Goal: Task Accomplishment & Management: Manage account settings

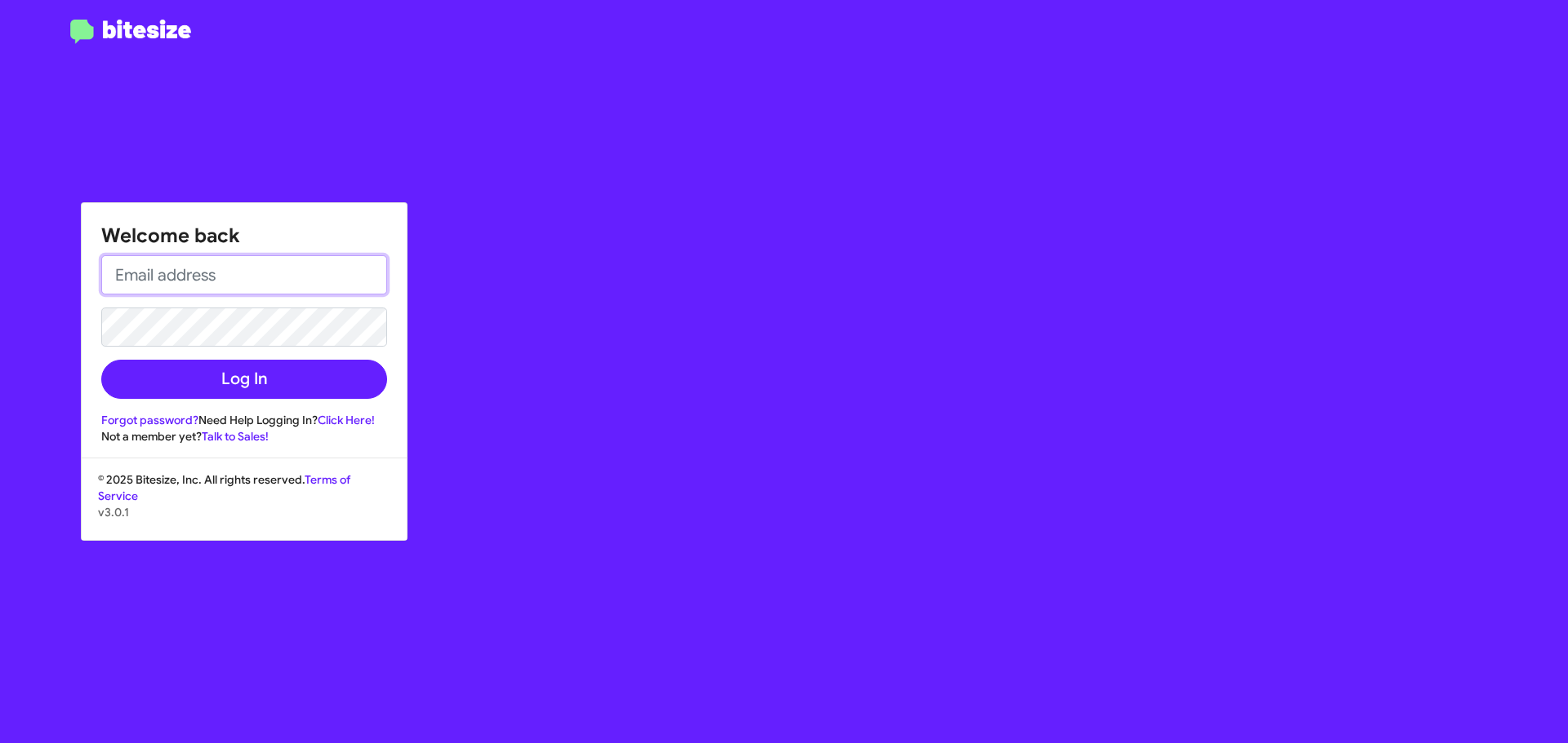
click at [200, 270] on input "email" at bounding box center [244, 274] width 286 height 39
type input "[EMAIL_ADDRESS][DOMAIN_NAME]"
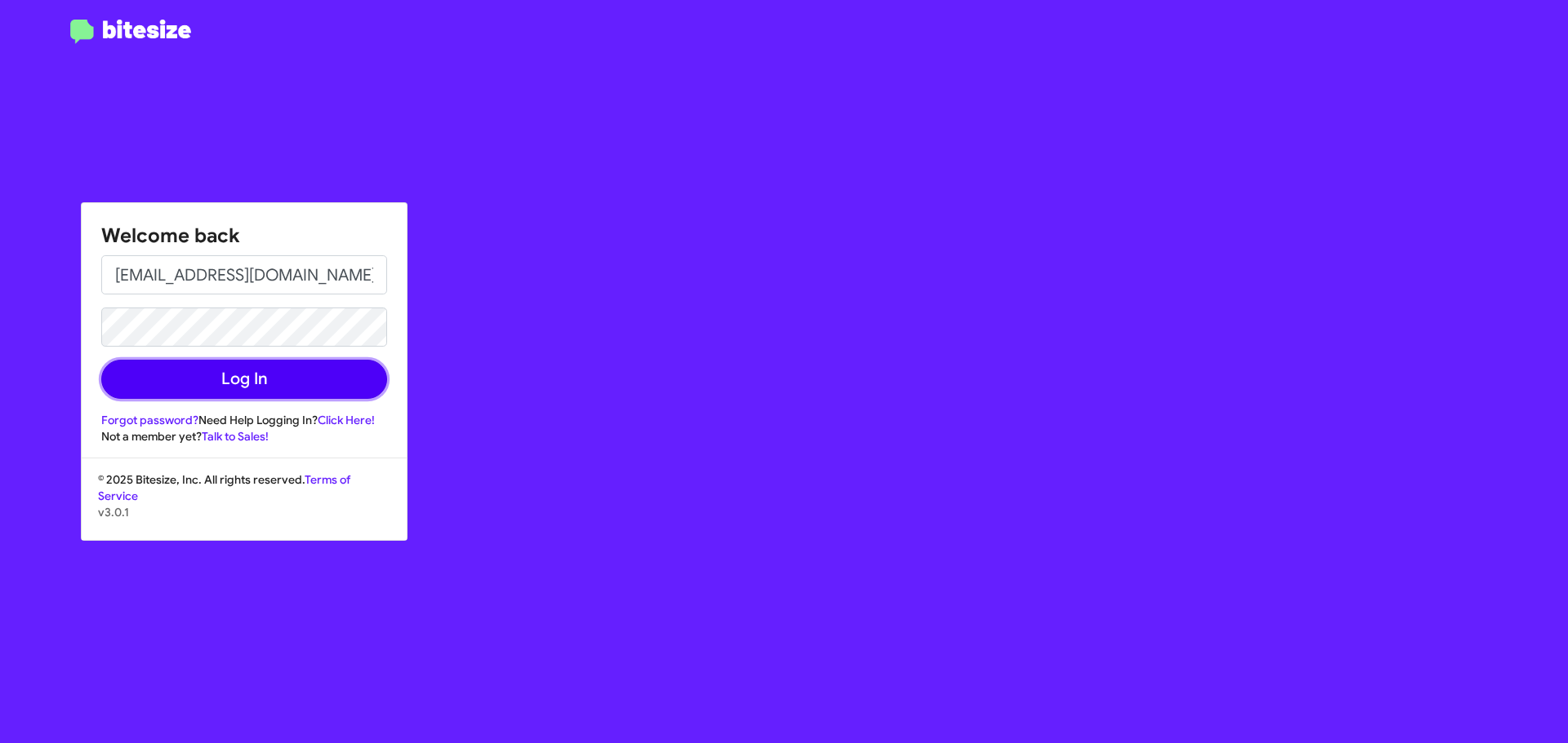
click at [241, 375] on button "Log In" at bounding box center [244, 379] width 286 height 39
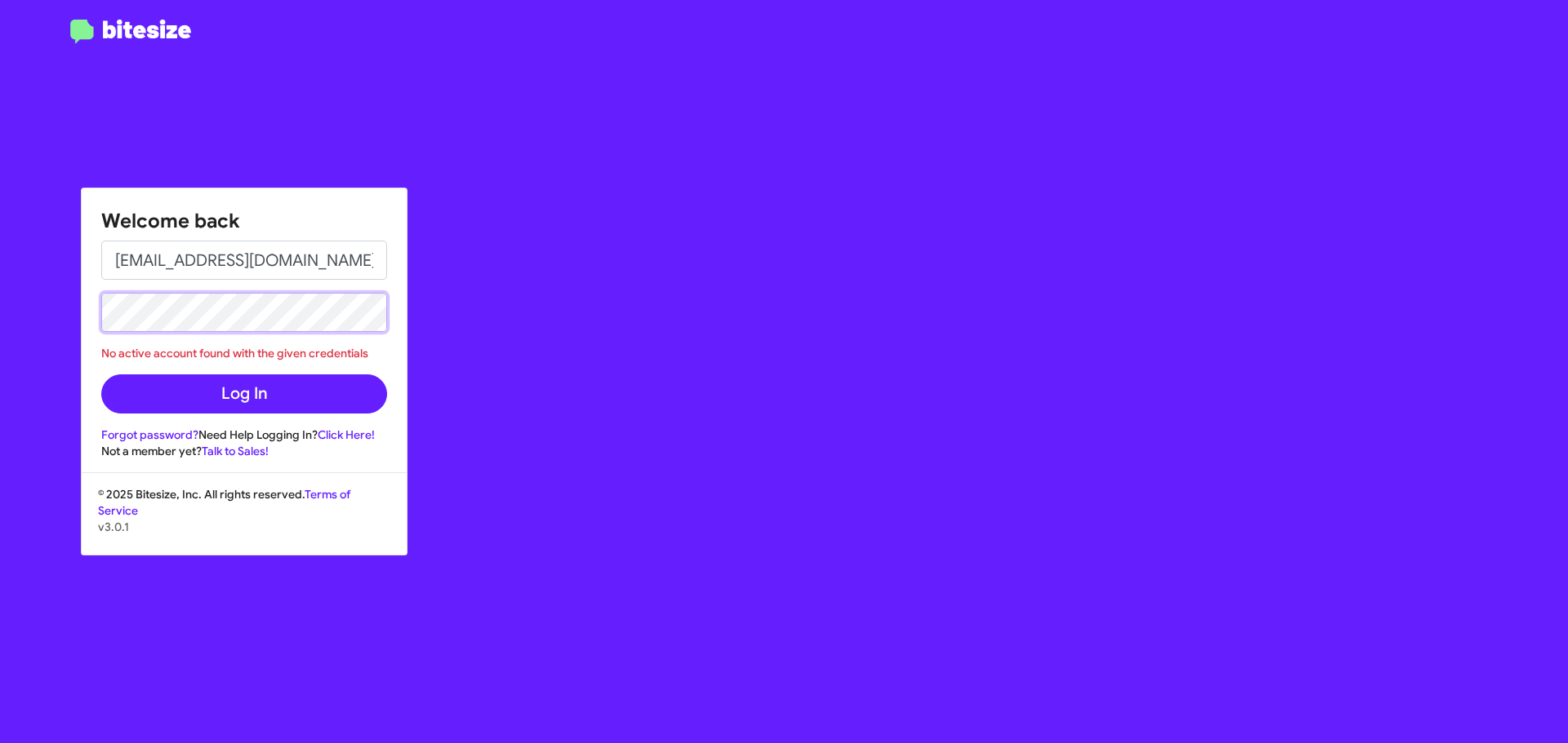
click at [74, 312] on div "Welcome back [EMAIL_ADDRESS][DOMAIN_NAME] No active account found with the give…" at bounding box center [784, 371] width 1568 height 743
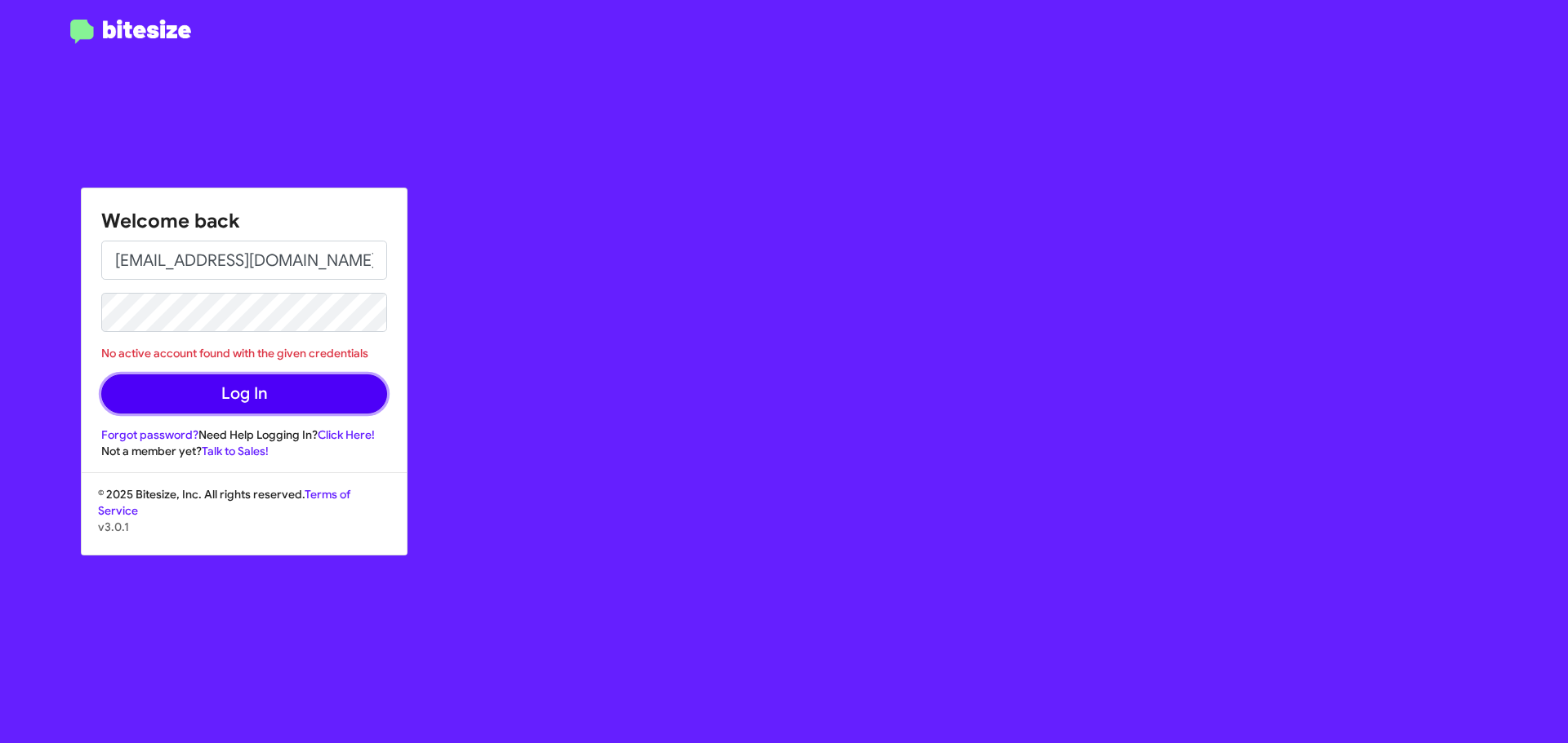
click at [239, 393] on button "Log In" at bounding box center [244, 394] width 286 height 39
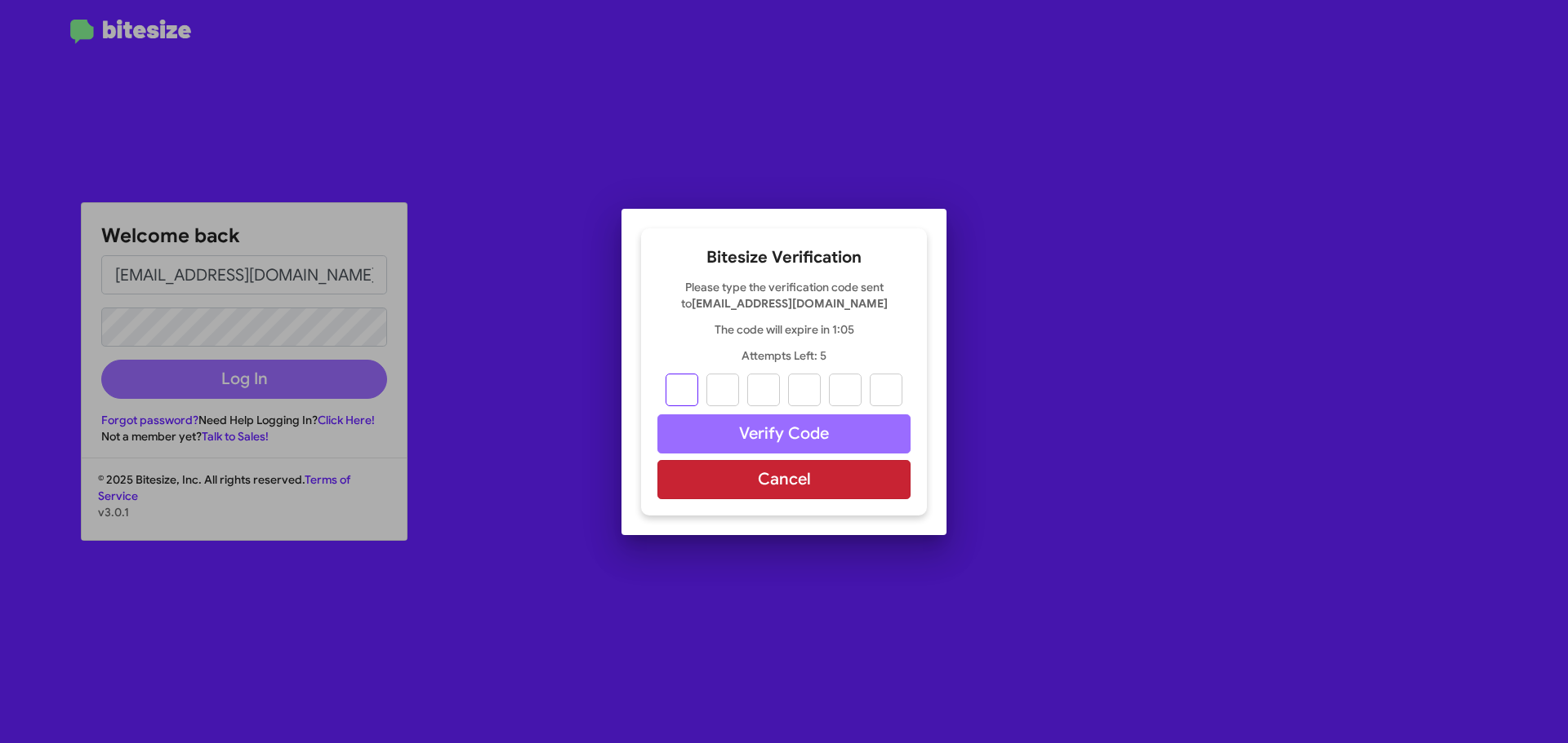
type input "3"
type input "1"
type input "2"
type input "1"
type input "0"
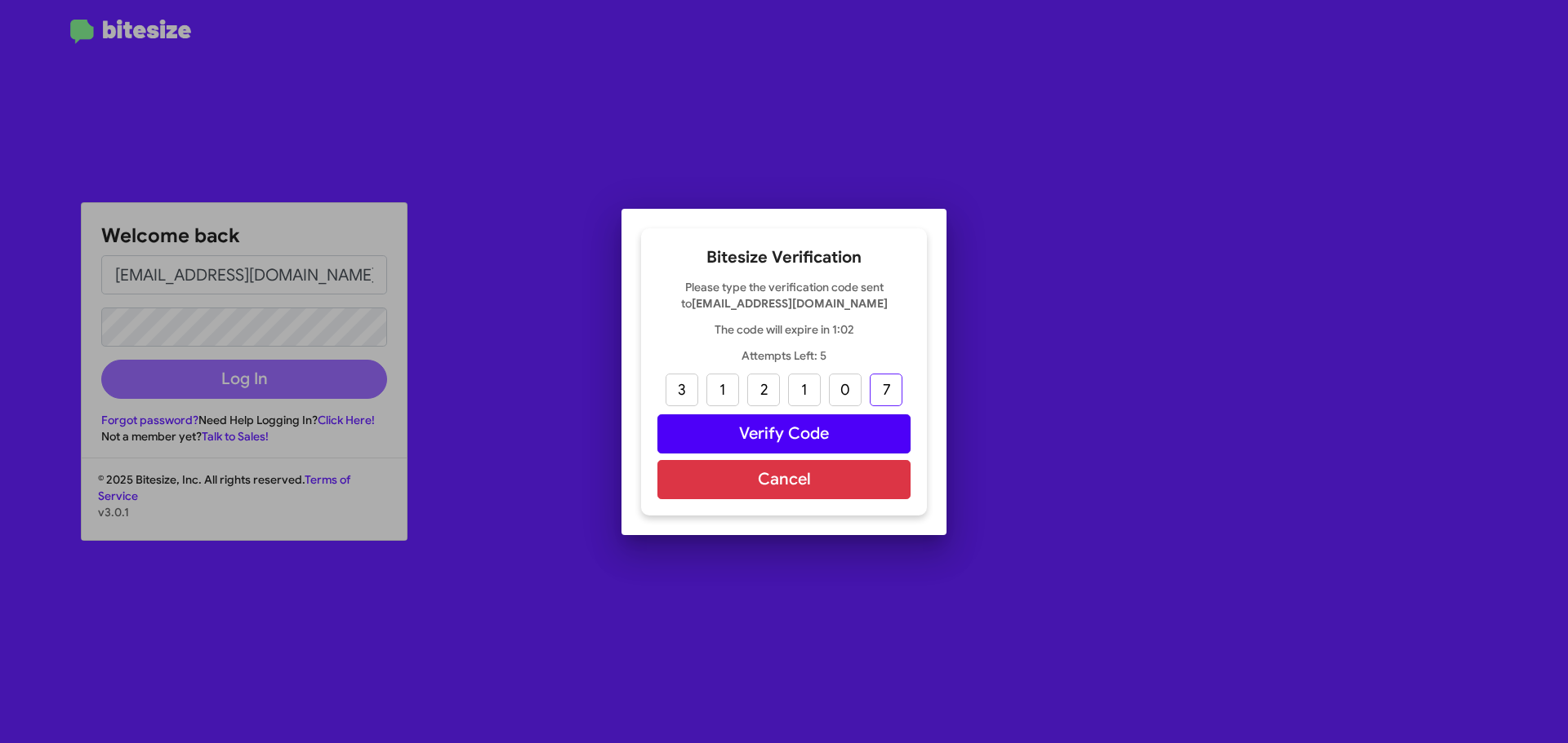
type input "7"
click at [793, 435] on button "Verify Code" at bounding box center [784, 434] width 253 height 39
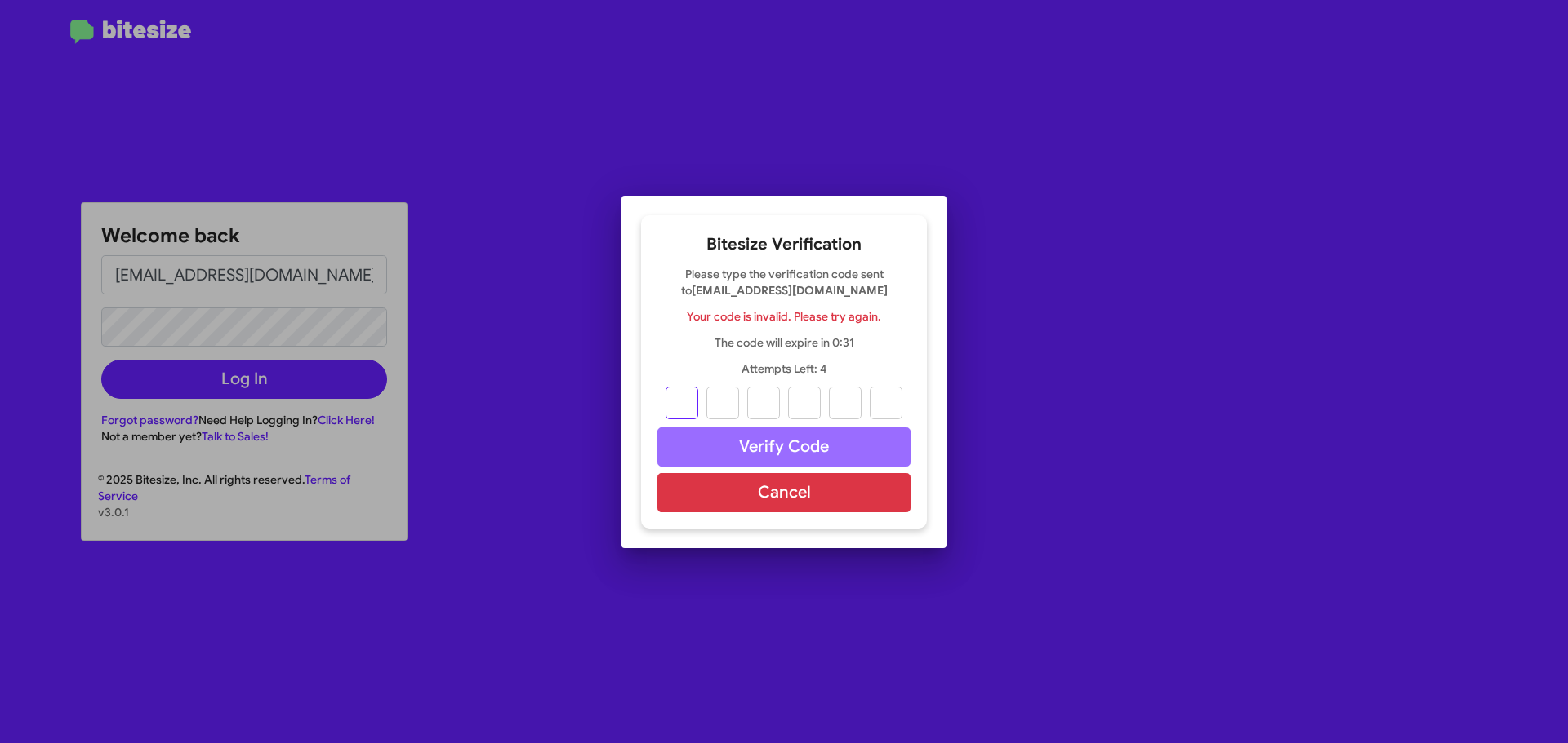
type input "3"
type input "1"
type input "2"
type input "1"
type input "0"
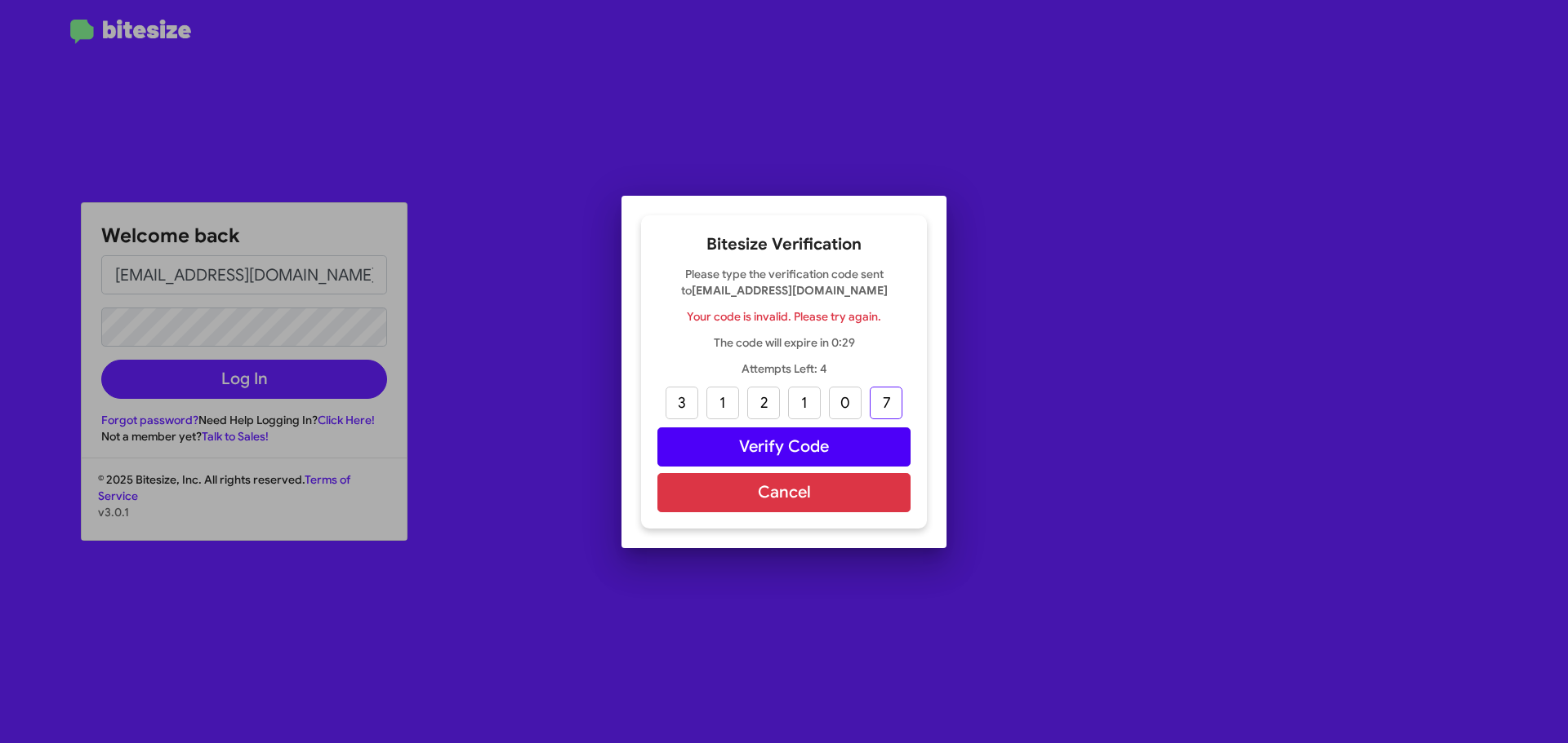
type input "7"
click at [766, 444] on button "Verify Code" at bounding box center [784, 447] width 253 height 39
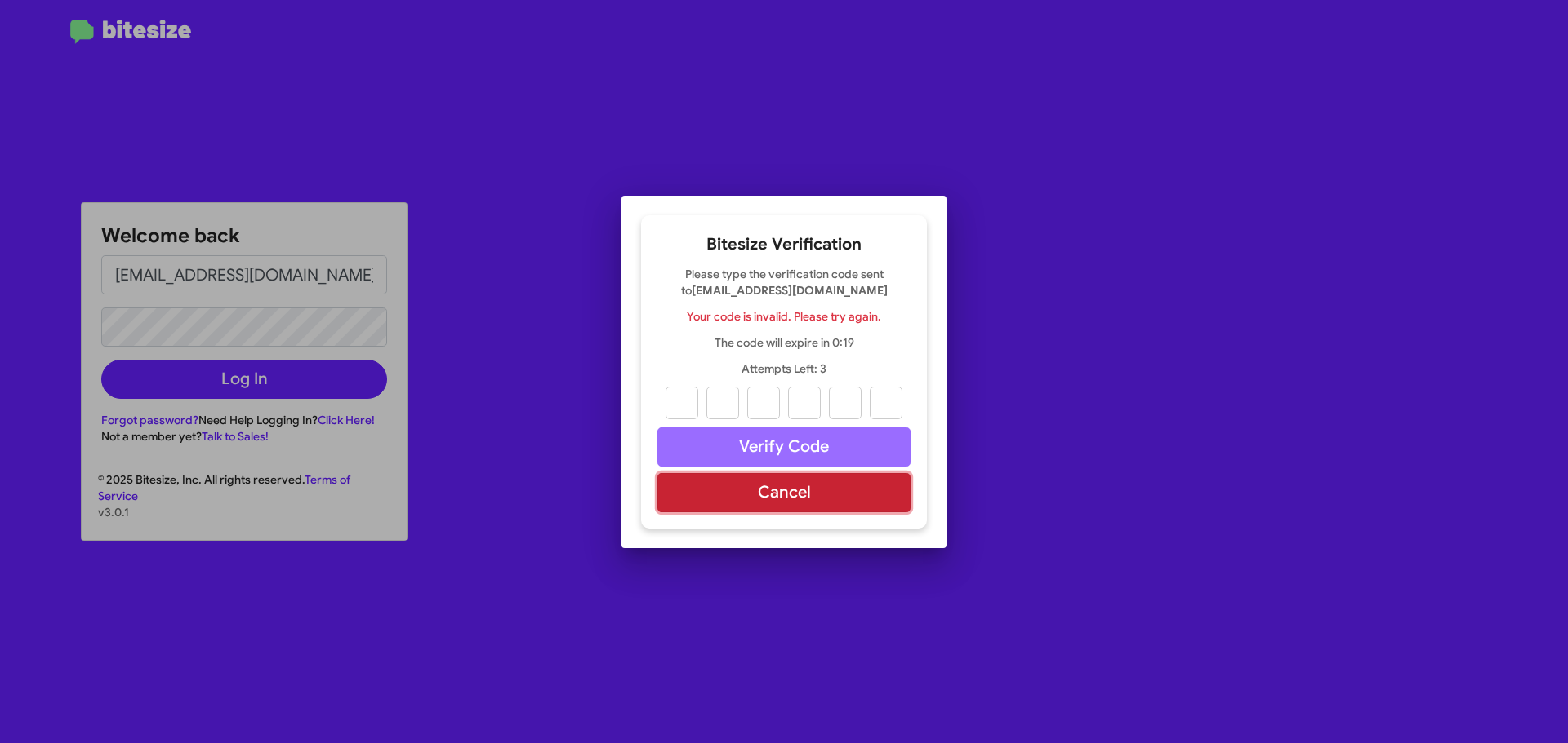
click at [784, 493] on button "Cancel" at bounding box center [784, 492] width 253 height 39
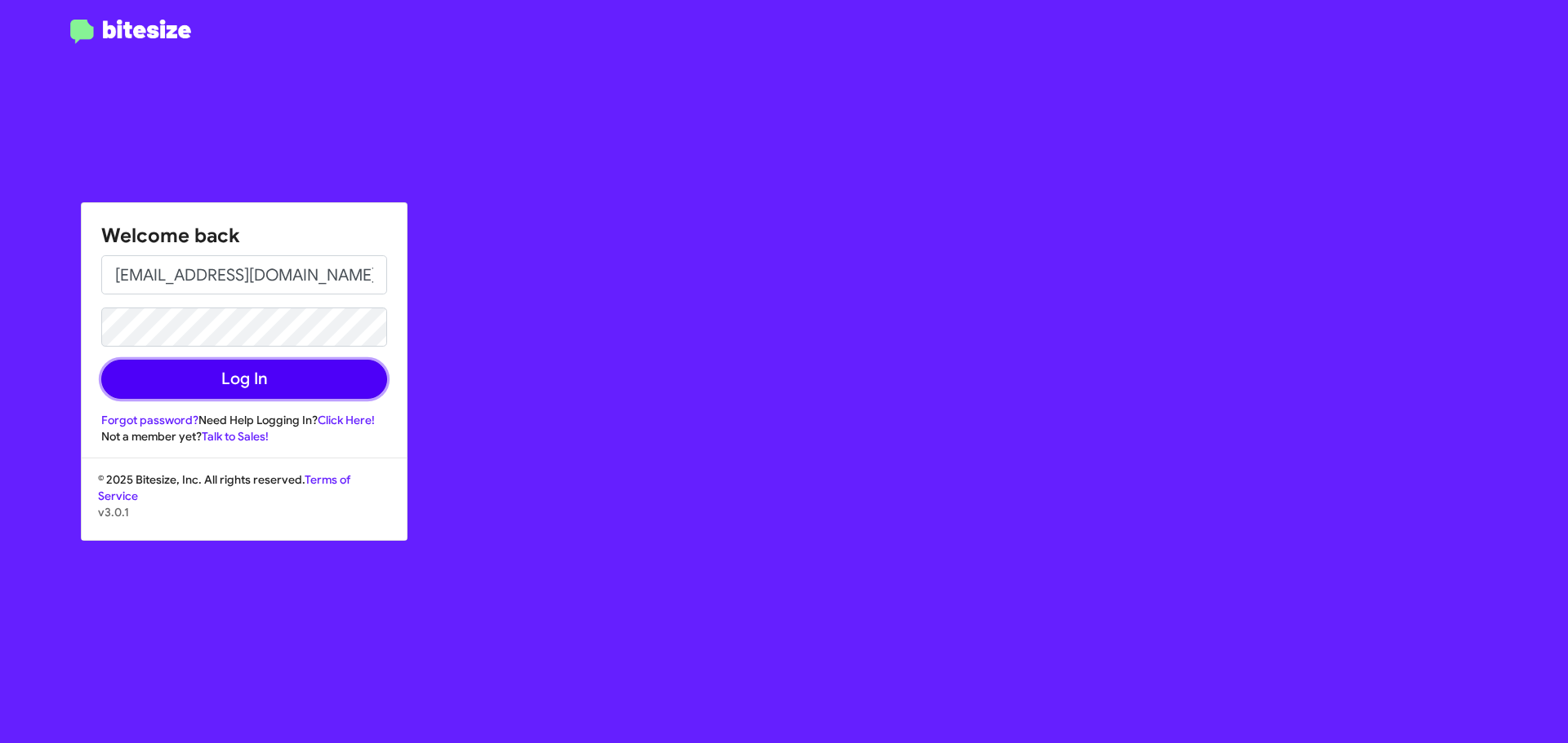
click at [252, 377] on button "Log In" at bounding box center [244, 379] width 286 height 39
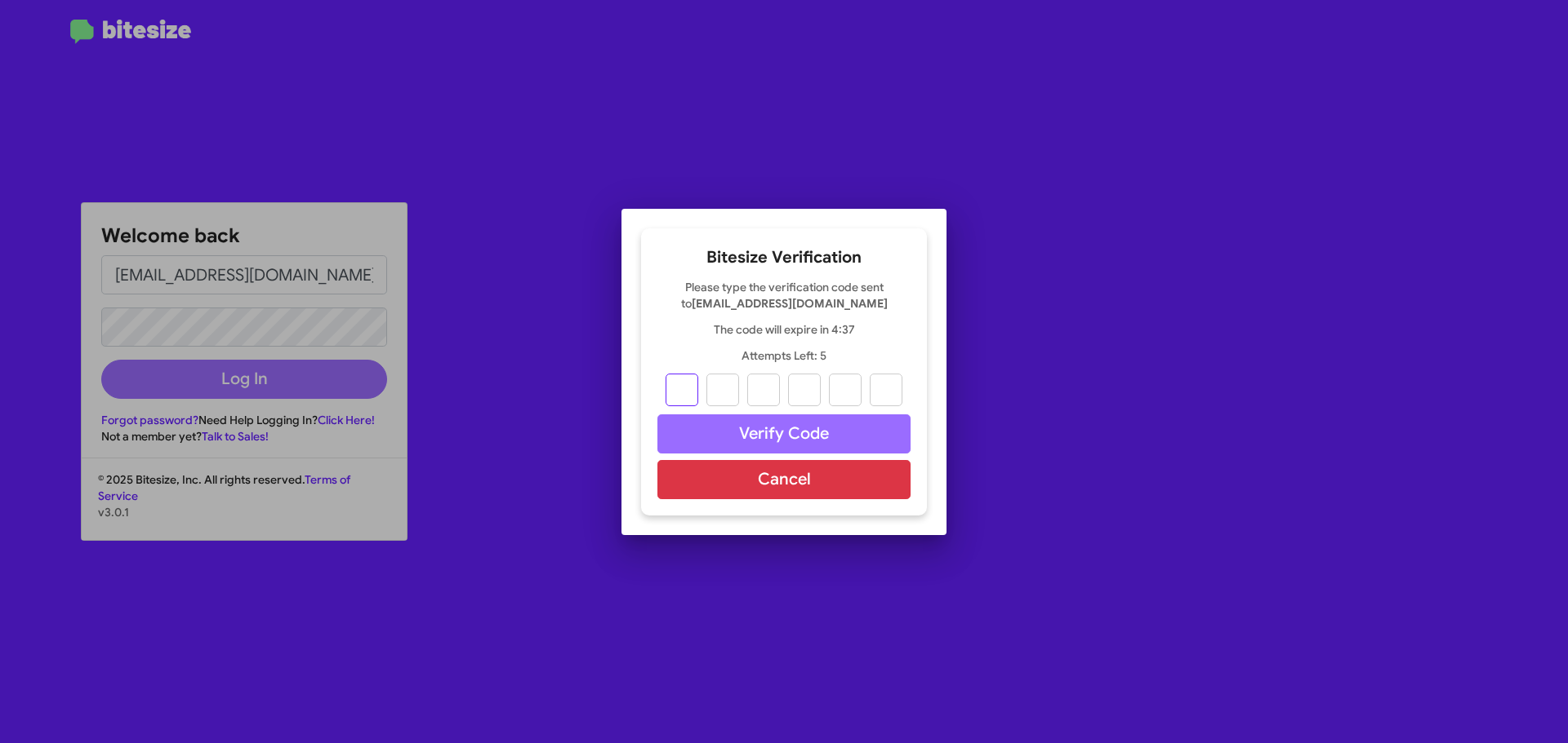
type input "6"
type input "9"
type input "1"
type input "3"
type input "2"
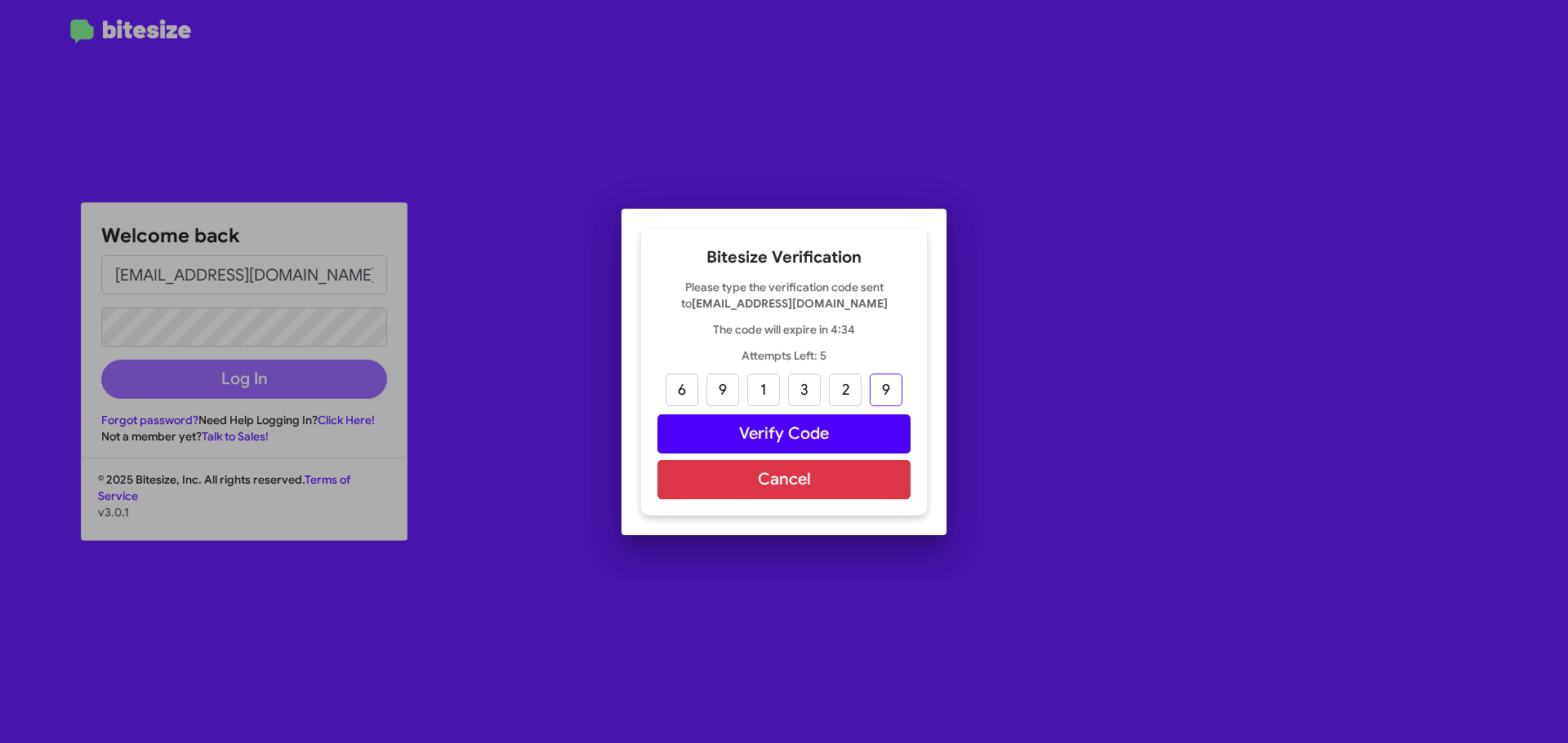
type input "9"
click at [783, 436] on button "Verify Code" at bounding box center [784, 434] width 253 height 39
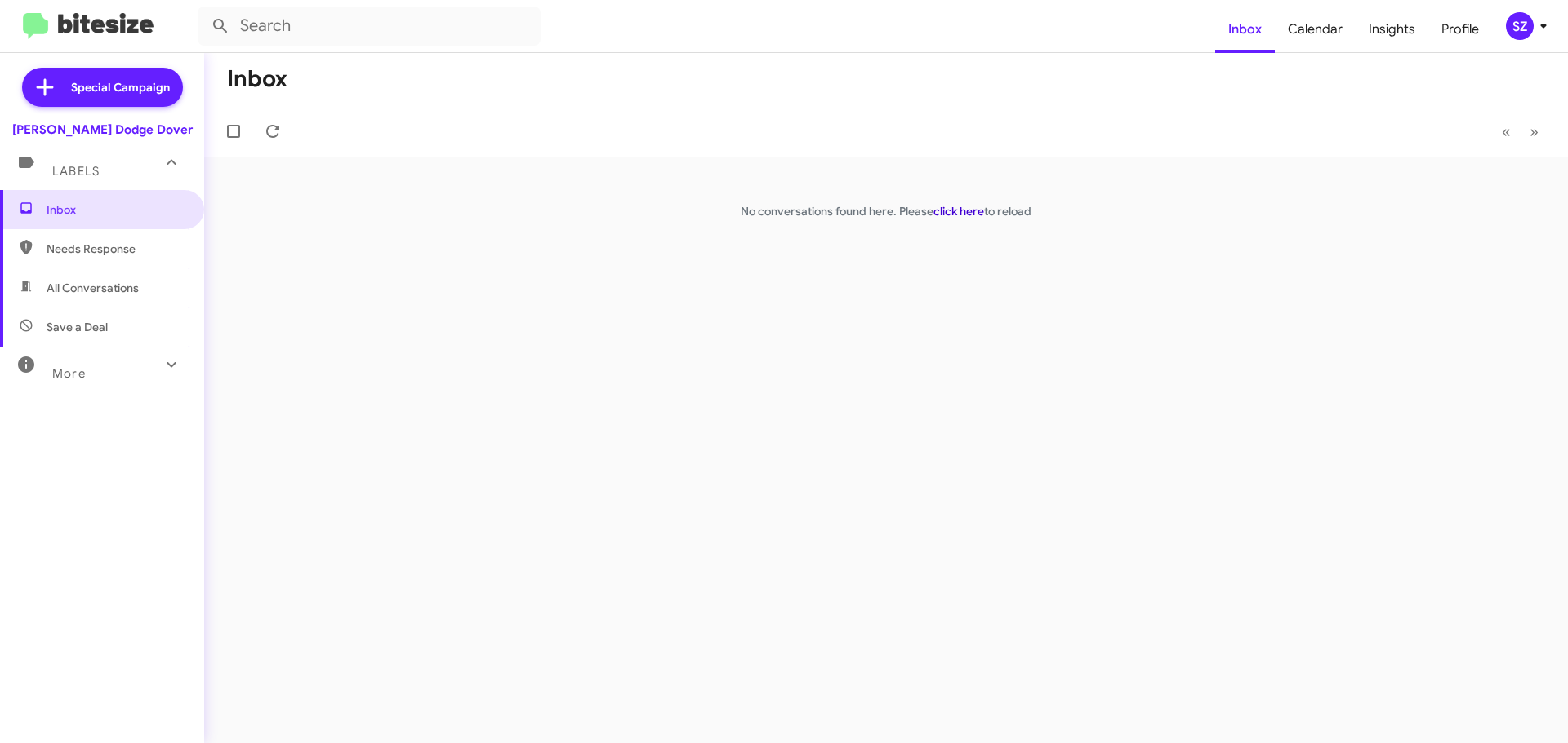
click at [965, 214] on link "click here" at bounding box center [959, 211] width 51 height 15
